Goal: Task Accomplishment & Management: Manage account settings

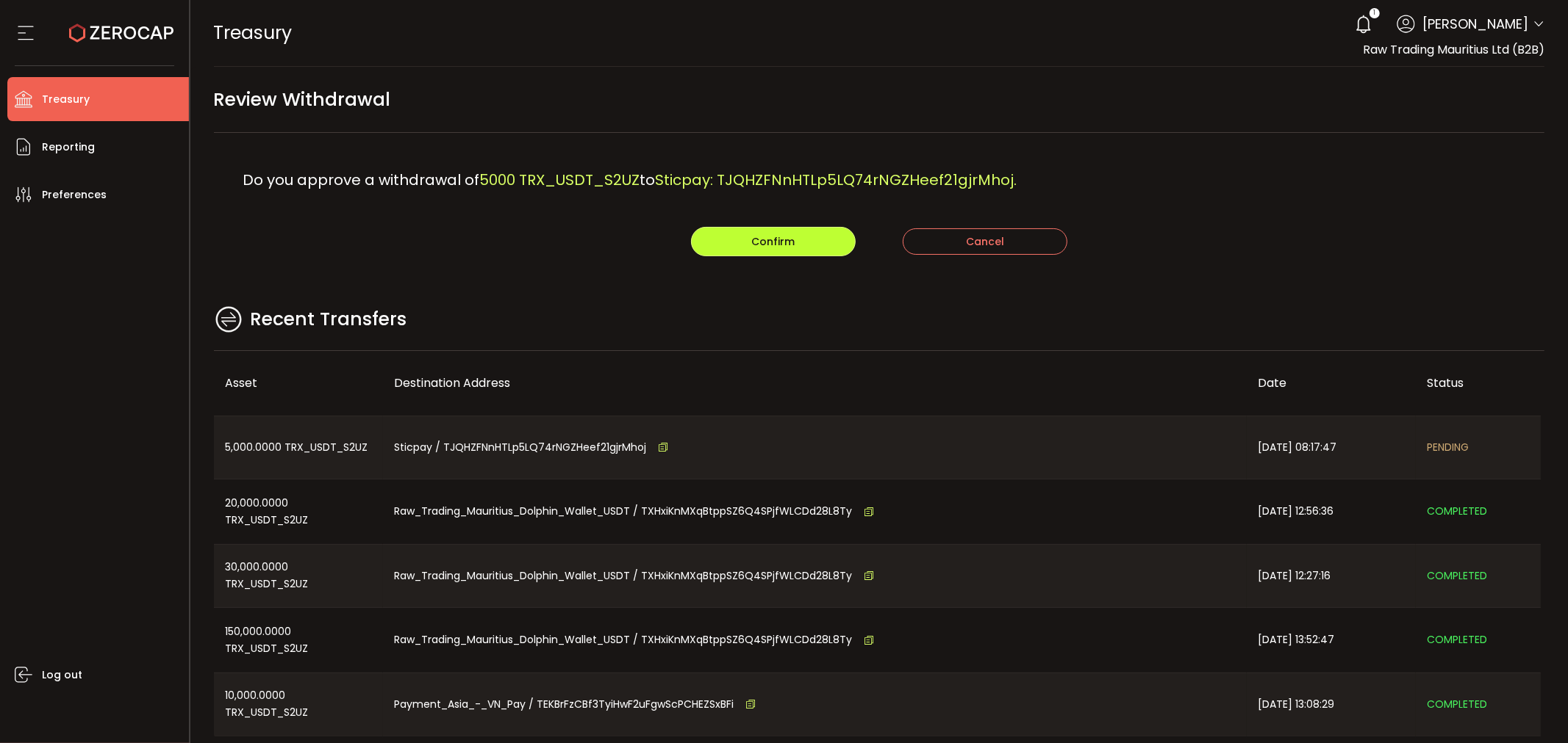
click at [801, 242] on button "Confirm" at bounding box center [773, 242] width 165 height 30
